Goal: Task Accomplishment & Management: Manage account settings

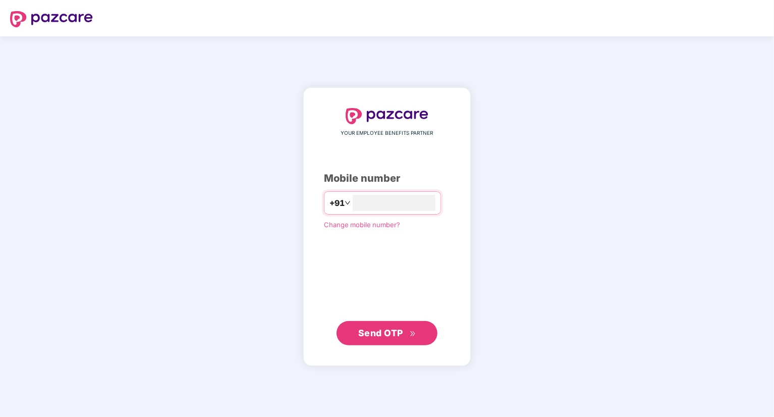
type input "**********"
click at [379, 329] on span "Send OTP" at bounding box center [380, 332] width 45 height 11
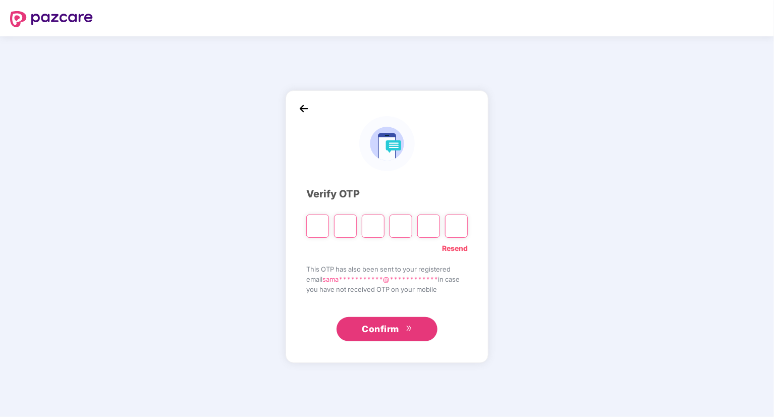
type input "*"
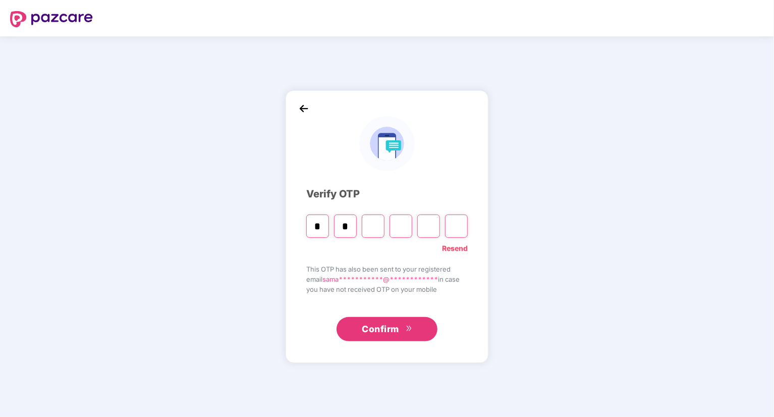
type input "*"
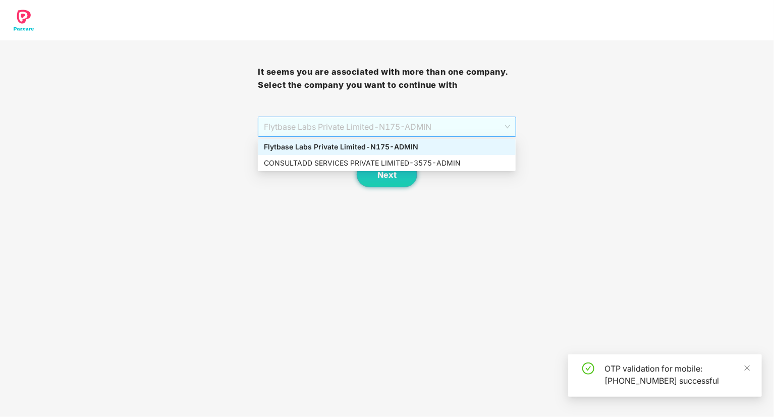
click at [339, 132] on span "Flytbase Labs Private Limited - N175 - ADMIN" at bounding box center [387, 126] width 246 height 19
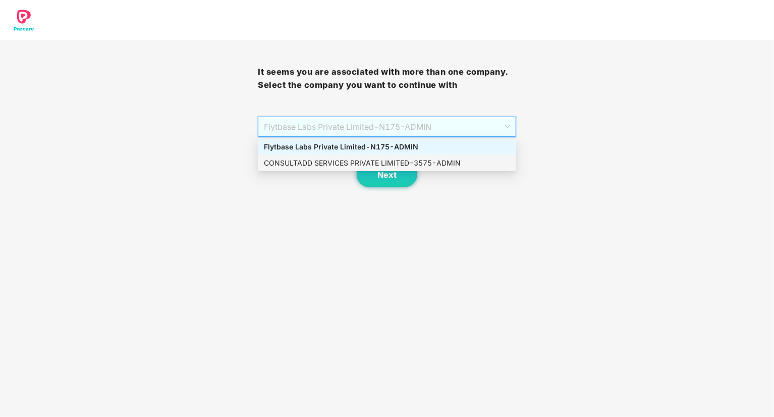
click at [335, 159] on div "CONSULTADD SERVICES PRIVATE LIMITED - 3575 - ADMIN" at bounding box center [387, 162] width 246 height 11
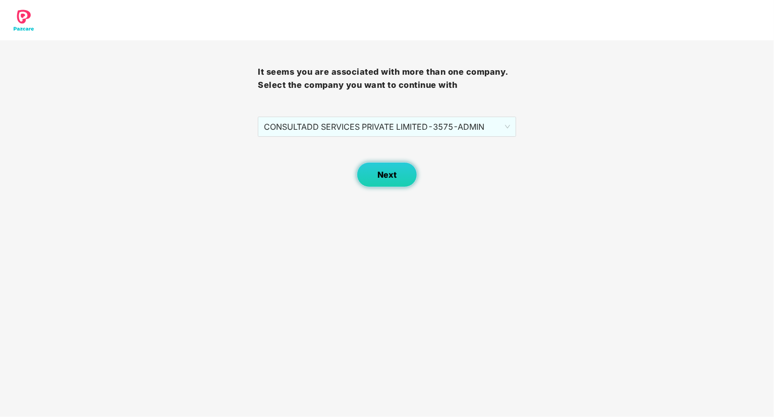
click at [383, 173] on span "Next" at bounding box center [386, 175] width 19 height 10
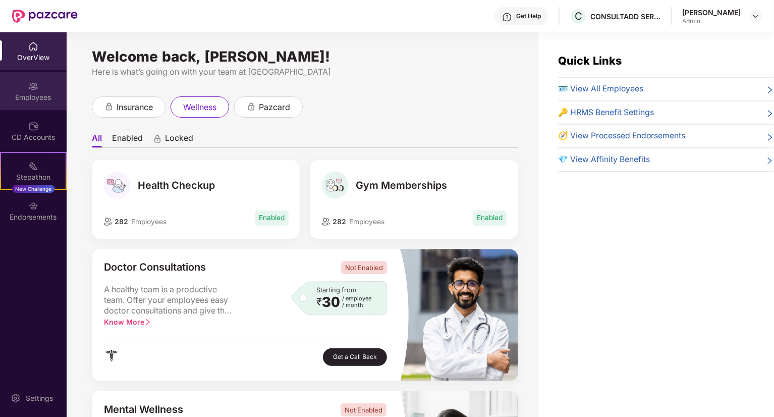
click at [36, 94] on div "Employees" at bounding box center [33, 97] width 67 height 10
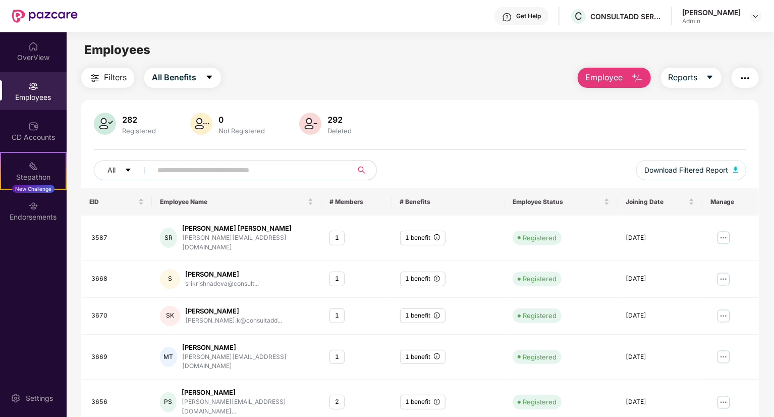
click at [192, 169] on input "text" at bounding box center [247, 169] width 181 height 15
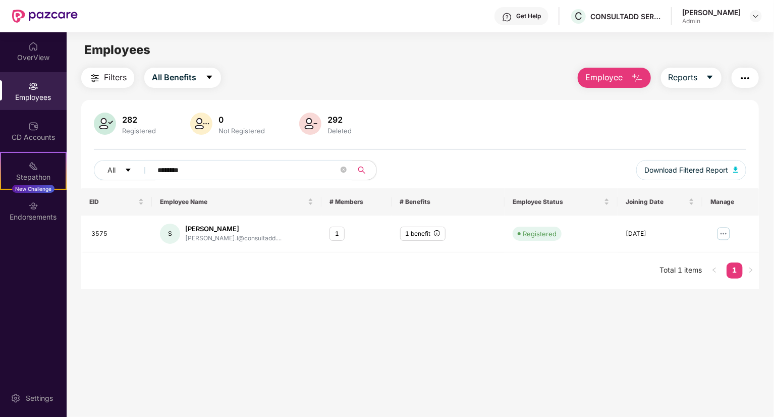
type input "********"
click at [619, 75] on span "Employee" at bounding box center [604, 77] width 38 height 13
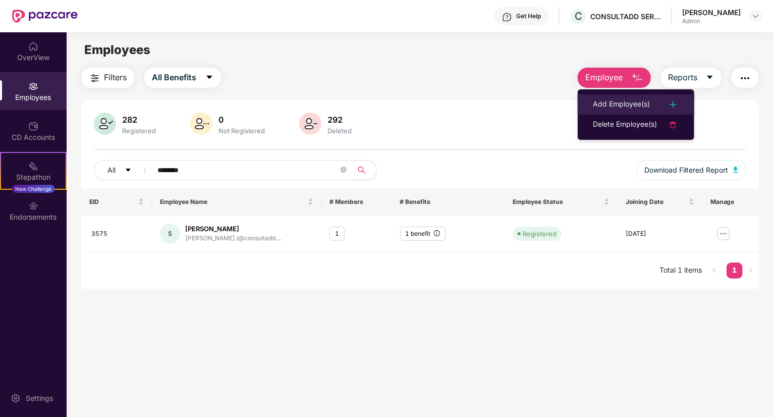
click at [613, 101] on div "Add Employee(s)" at bounding box center [621, 104] width 57 height 12
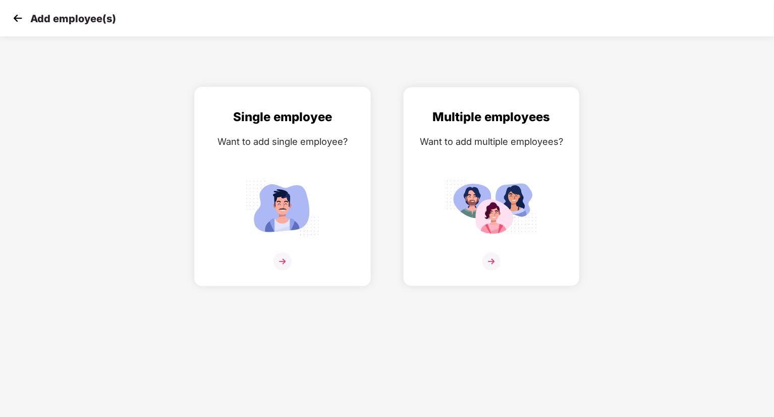
click at [313, 163] on div "Single employee Want to add single employee?" at bounding box center [282, 195] width 155 height 176
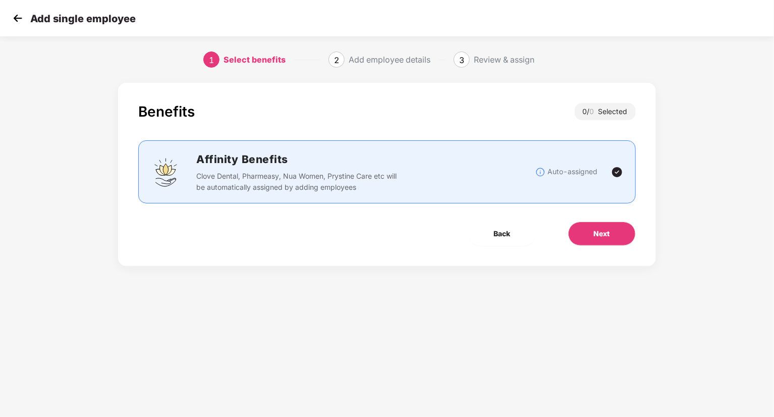
click at [14, 19] on img at bounding box center [17, 18] width 15 height 15
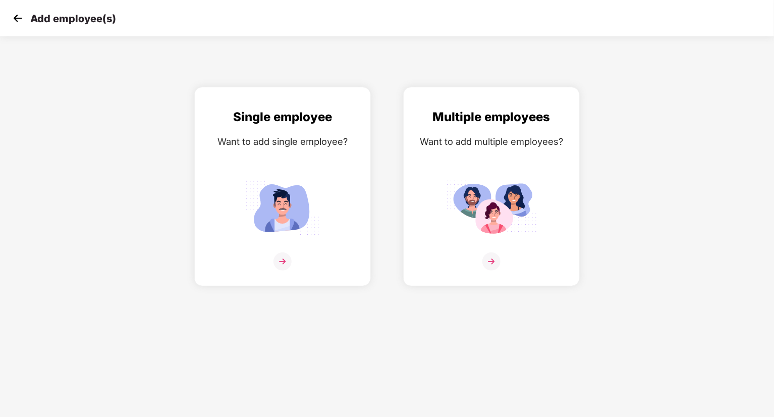
click at [14, 19] on img at bounding box center [17, 18] width 15 height 15
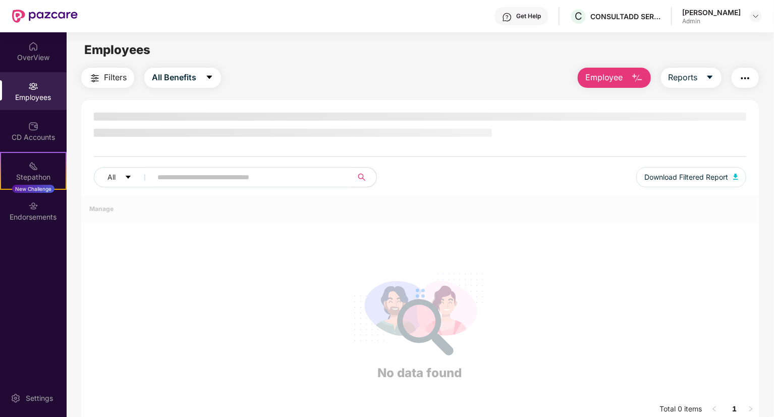
click at [25, 92] on div "Employees" at bounding box center [33, 97] width 67 height 10
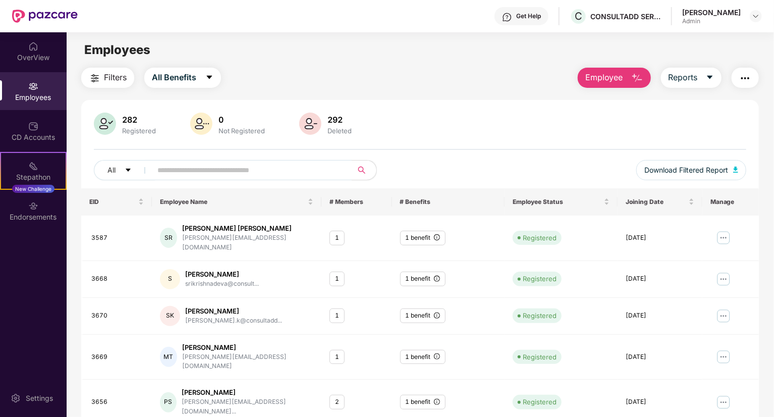
click at [607, 78] on span "Employee" at bounding box center [604, 77] width 38 height 13
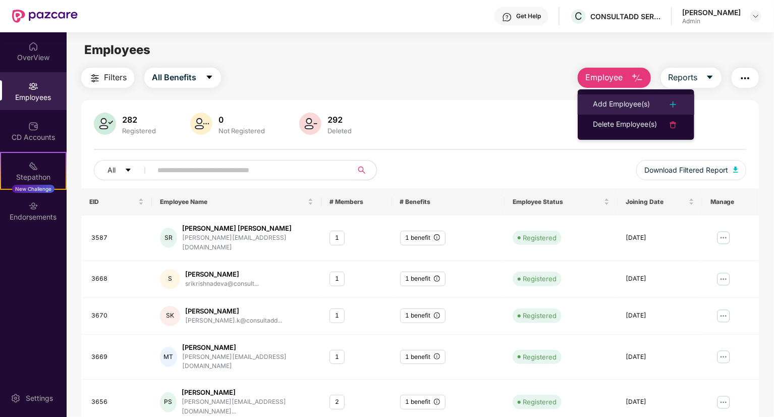
click at [606, 105] on div "Add Employee(s)" at bounding box center [621, 104] width 57 height 12
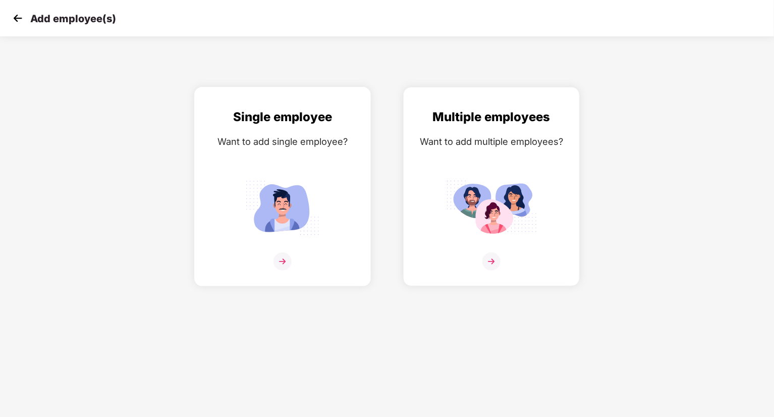
click at [327, 177] on img at bounding box center [282, 207] width 91 height 63
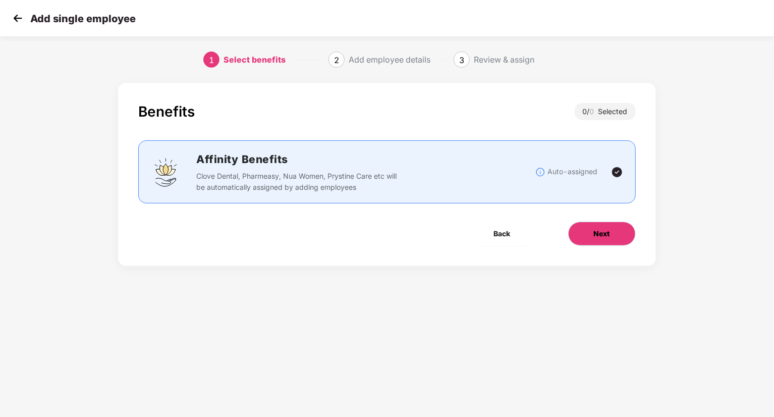
click at [606, 233] on span "Next" at bounding box center [602, 233] width 16 height 11
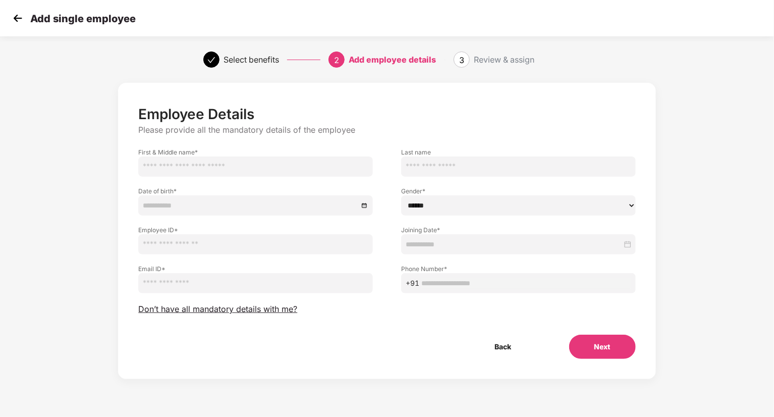
click at [274, 243] on input "text" at bounding box center [255, 244] width 235 height 20
type input "*"
click at [20, 17] on img at bounding box center [17, 18] width 15 height 15
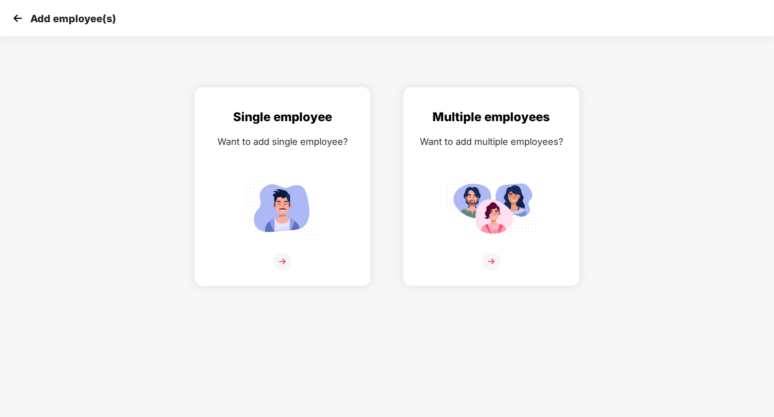
click at [18, 14] on img at bounding box center [17, 18] width 15 height 15
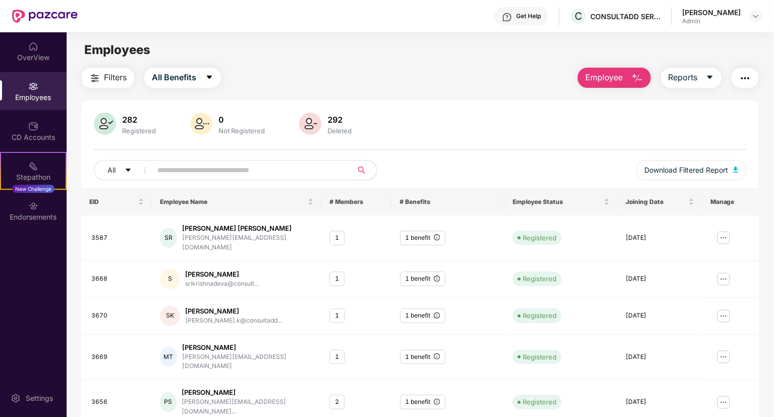
click at [601, 74] on span "Employee" at bounding box center [604, 77] width 38 height 13
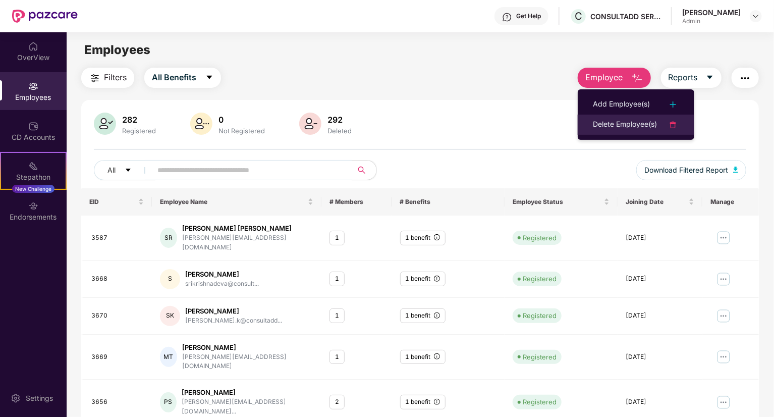
click at [626, 121] on div "Delete Employee(s)" at bounding box center [625, 125] width 64 height 12
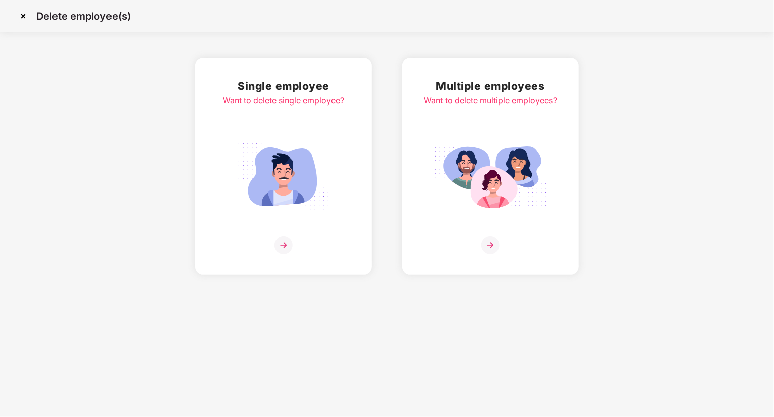
click at [344, 168] on div "Single employee Want to delete single employee?" at bounding box center [284, 166] width 122 height 177
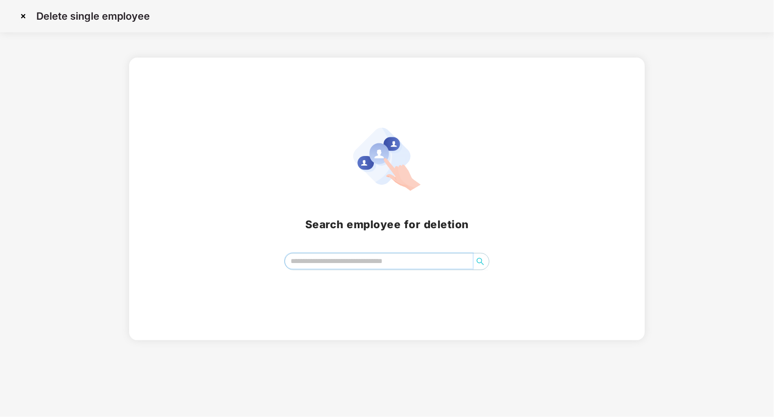
click at [315, 267] on input "search" at bounding box center [379, 260] width 188 height 15
type input "******"
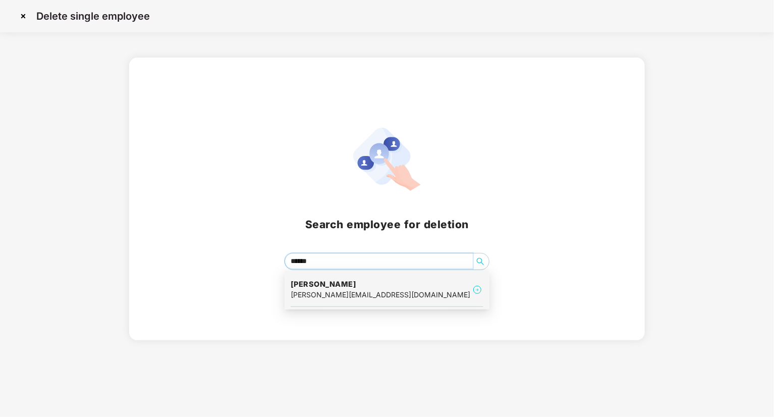
click at [345, 289] on h4 "[PERSON_NAME]" at bounding box center [381, 284] width 180 height 10
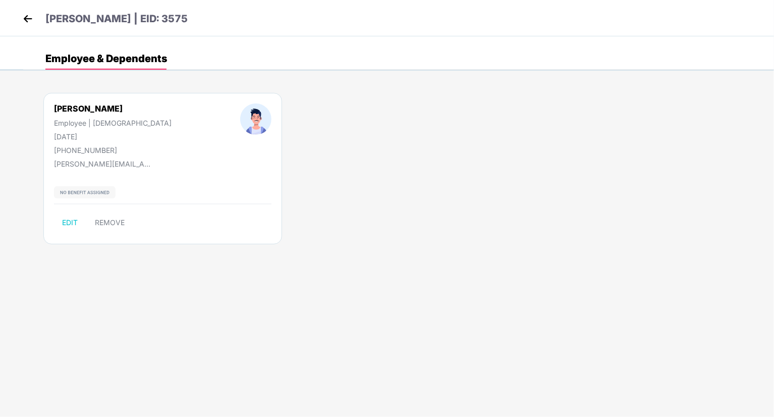
click at [30, 22] on img at bounding box center [27, 18] width 15 height 15
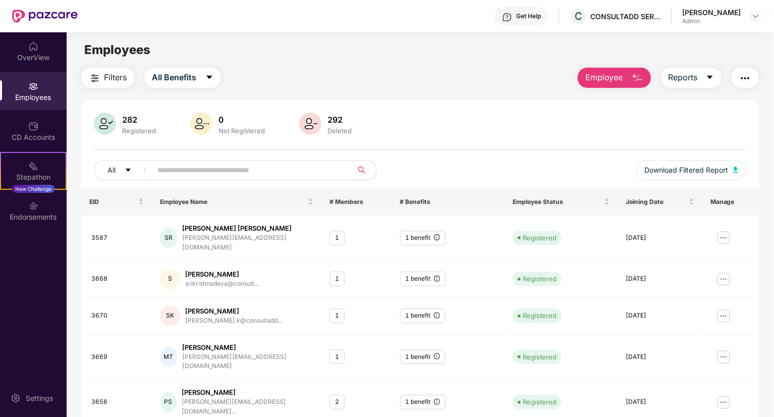
click at [46, 84] on div "Employees" at bounding box center [33, 91] width 67 height 38
click at [40, 59] on div "OverView" at bounding box center [33, 57] width 67 height 10
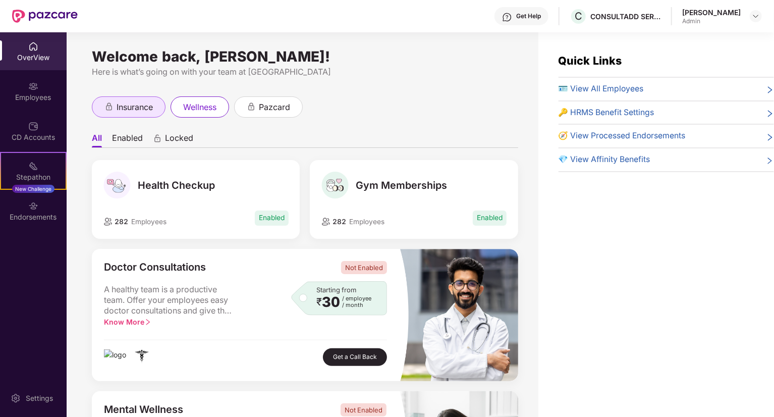
click at [137, 102] on span "insurance" at bounding box center [135, 107] width 36 height 13
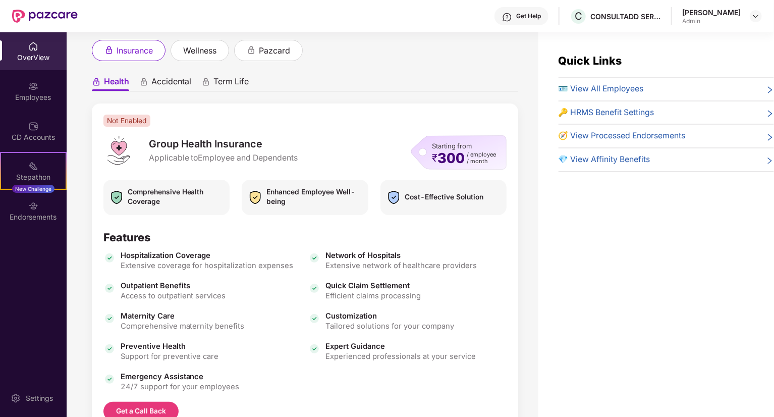
scroll to position [95, 0]
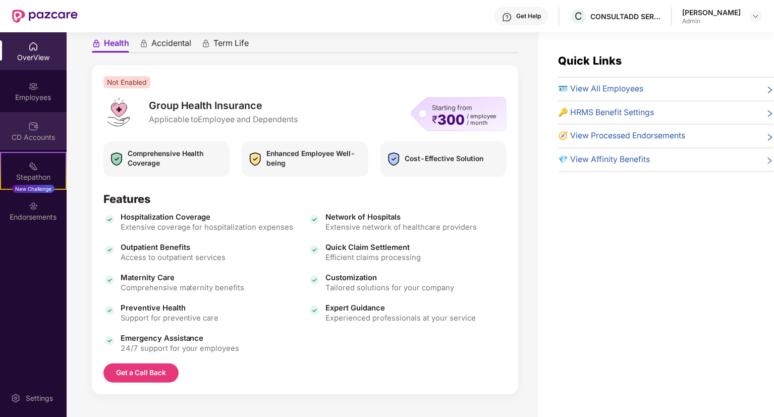
click at [30, 131] on div "CD Accounts" at bounding box center [33, 131] width 67 height 38
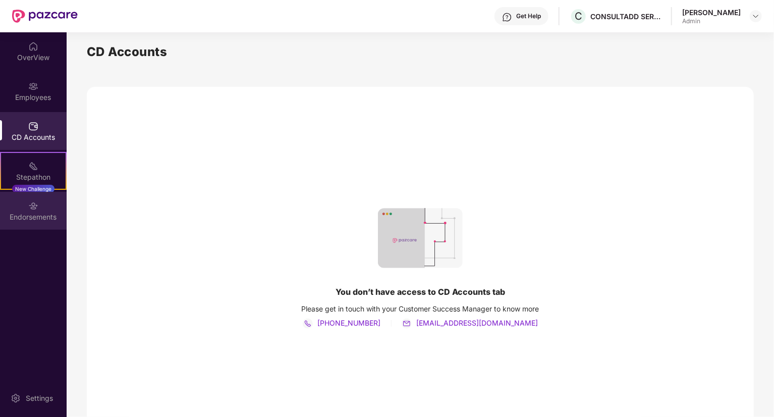
click at [29, 204] on img at bounding box center [33, 206] width 10 height 10
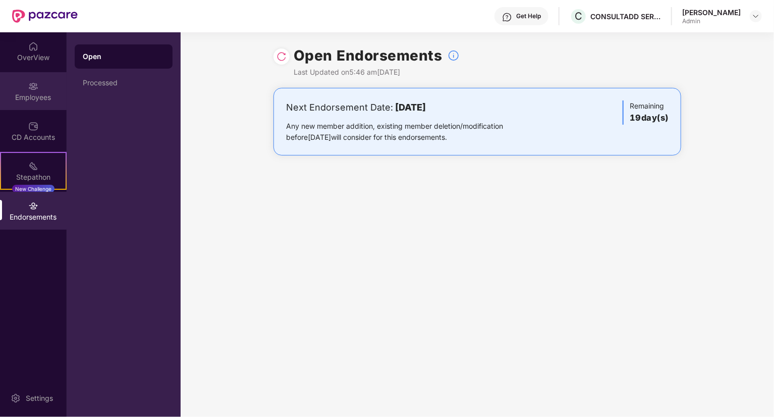
click at [31, 87] on img at bounding box center [33, 86] width 10 height 10
